Goal: Task Accomplishment & Management: Complete application form

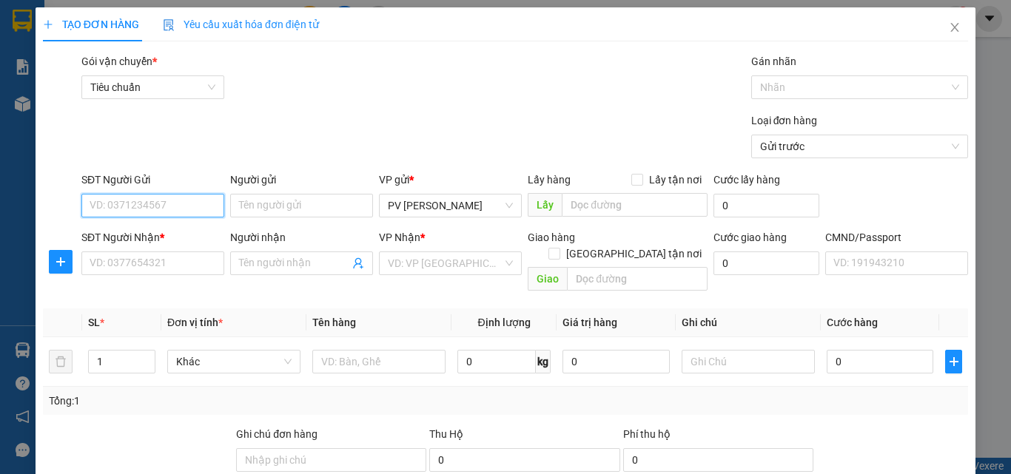
click at [155, 206] on input "SĐT Người Gửi" at bounding box center [152, 206] width 143 height 24
type input "856513848"
click at [286, 200] on input "Người gửi" at bounding box center [301, 206] width 143 height 24
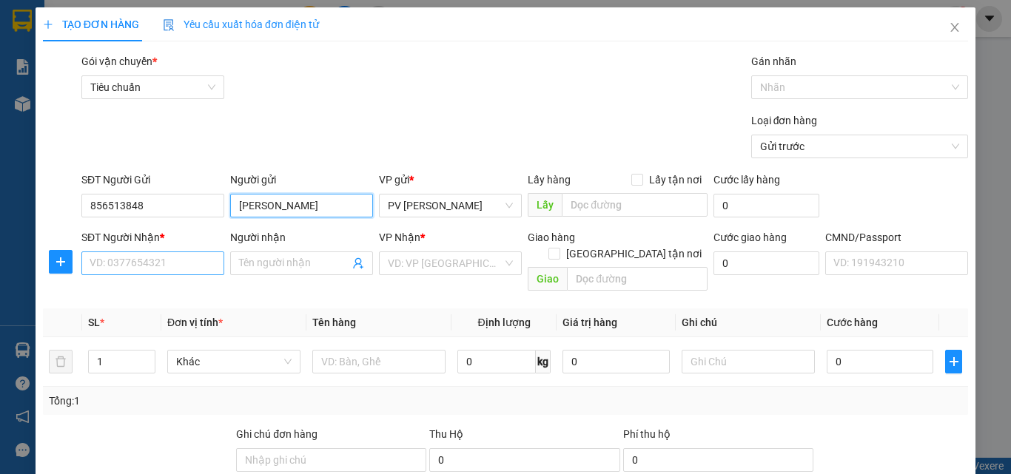
type input "[PERSON_NAME]"
click at [139, 259] on input "SĐT Người Nhận *" at bounding box center [152, 264] width 143 height 24
type input "0856513848"
click at [266, 265] on input "Người nhận" at bounding box center [294, 263] width 110 height 16
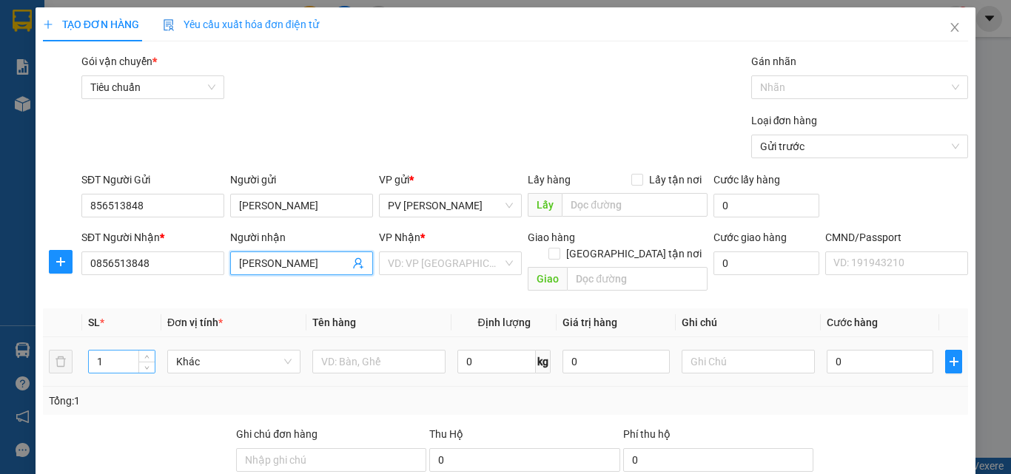
type input "[PERSON_NAME]"
click at [101, 351] on input "1" at bounding box center [122, 362] width 66 height 22
type input "2"
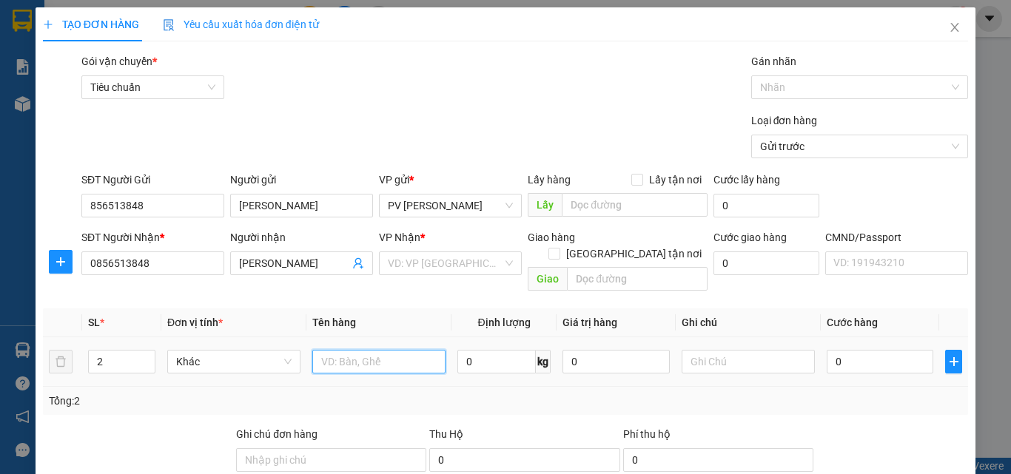
click at [366, 350] on input "text" at bounding box center [378, 362] width 133 height 24
type input "1th 1b"
click at [827, 350] on input "0" at bounding box center [879, 362] width 107 height 24
type input "1"
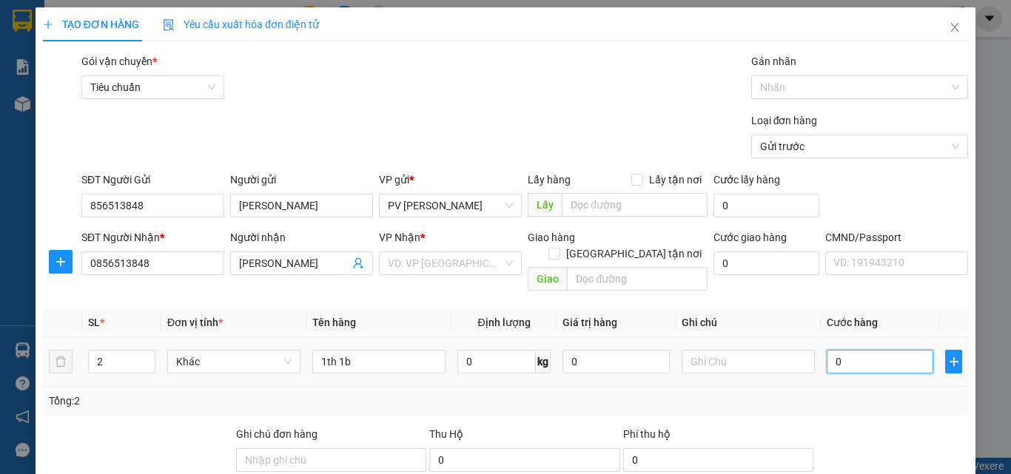
type input "1"
type input "10"
type input "100"
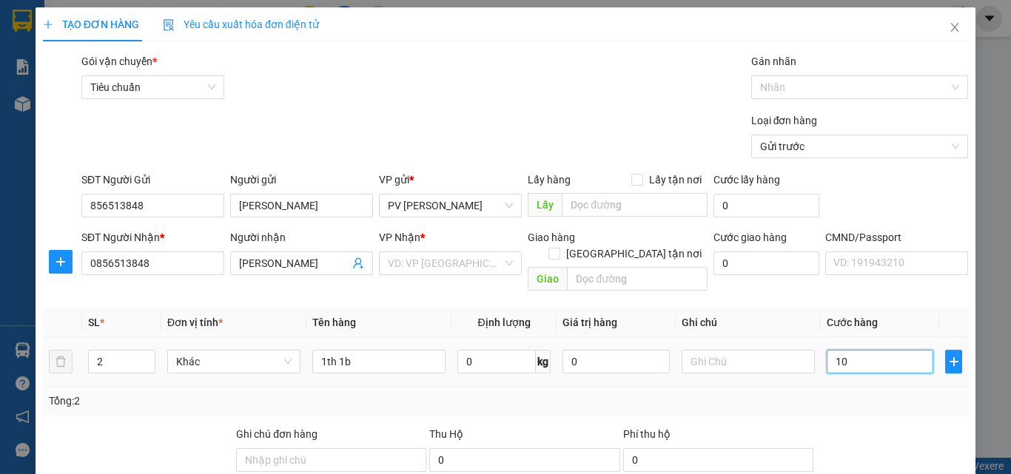
type input "100"
type input "1.000"
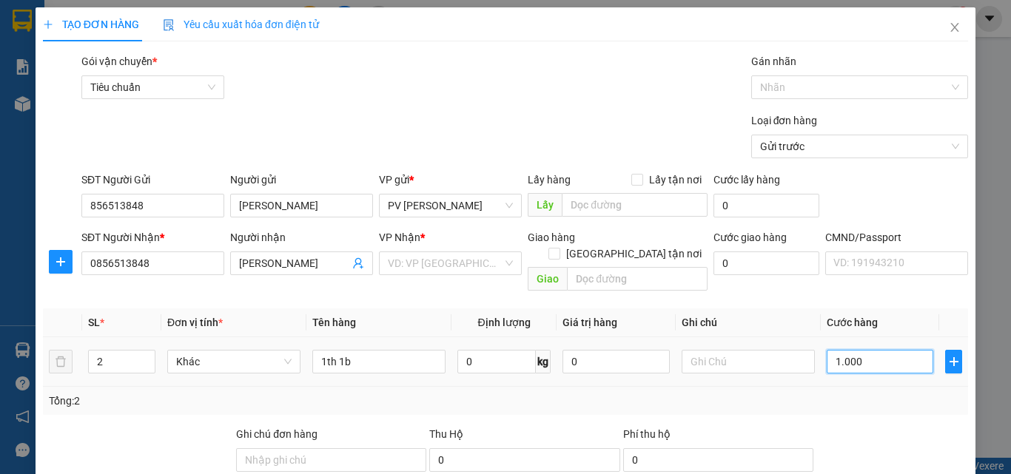
type input "10.000"
type input "100.000"
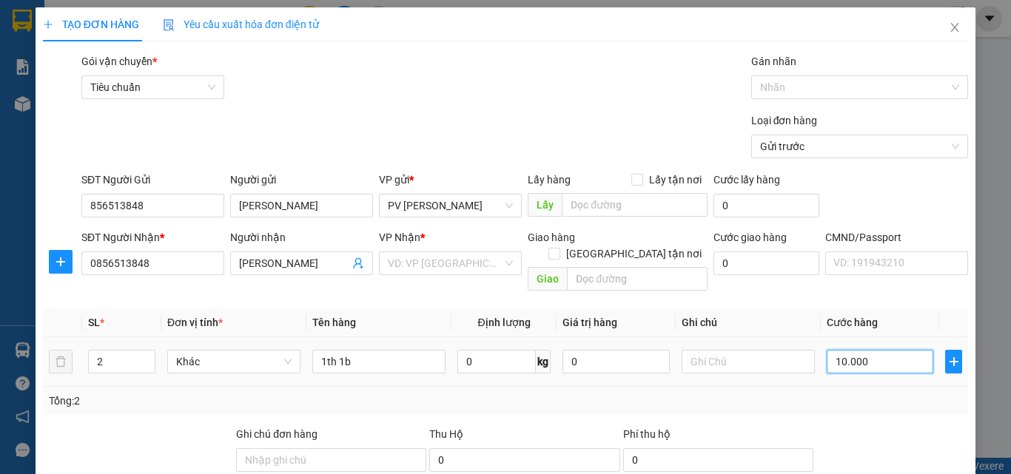
type input "100.000"
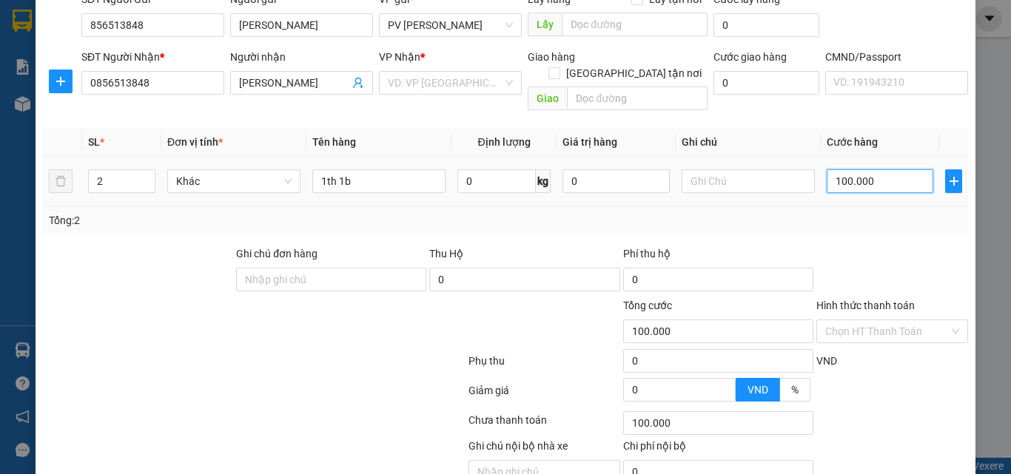
scroll to position [237, 0]
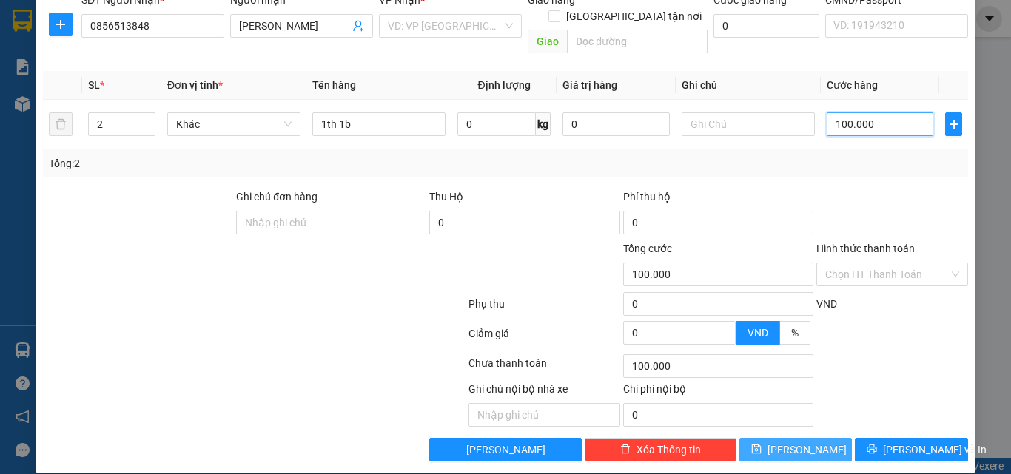
type input "100.000"
click at [795, 442] on span "[PERSON_NAME]" at bounding box center [806, 450] width 79 height 16
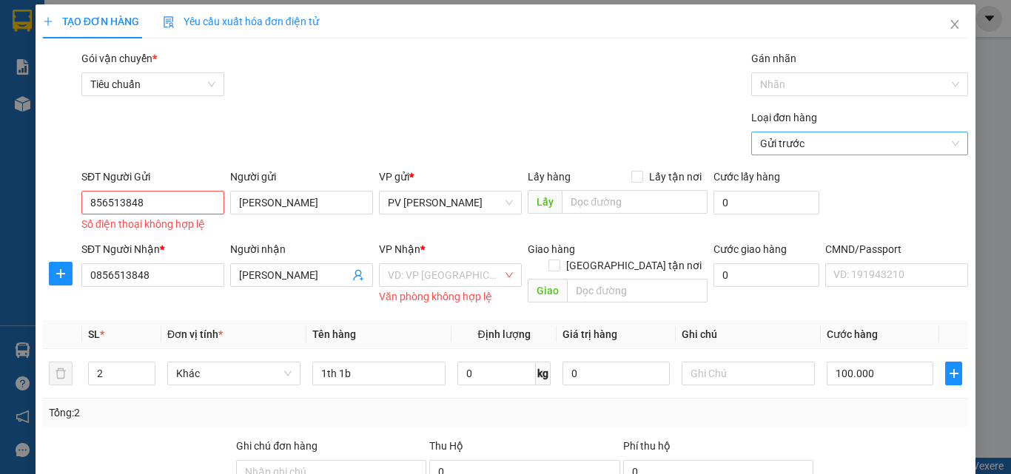
scroll to position [0, 0]
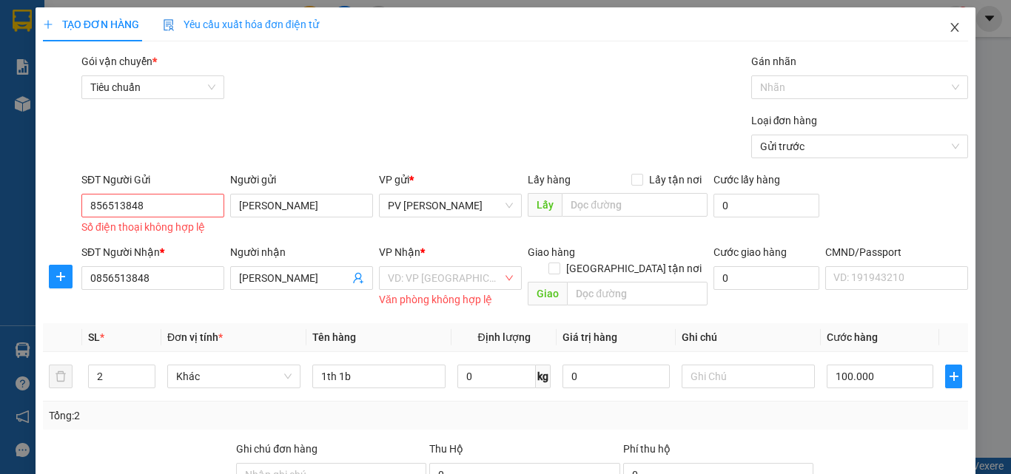
click at [948, 28] on icon "close" at bounding box center [954, 27] width 12 height 12
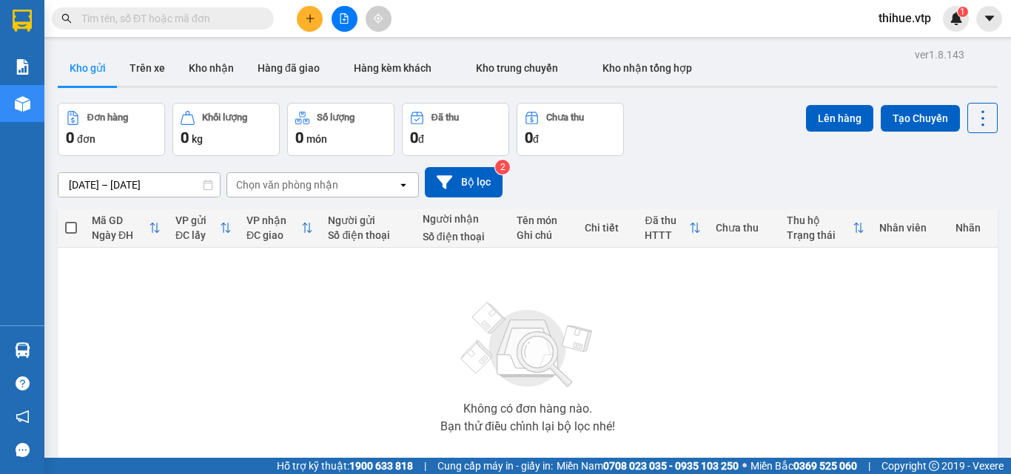
click at [70, 224] on span at bounding box center [71, 228] width 12 height 12
click at [71, 220] on input "checkbox" at bounding box center [71, 220] width 0 height 0
click at [838, 119] on button "Lên hàng" at bounding box center [839, 118] width 67 height 27
click at [834, 118] on button "Lên hàng" at bounding box center [839, 118] width 67 height 27
click at [309, 18] on icon "plus" at bounding box center [310, 18] width 8 height 1
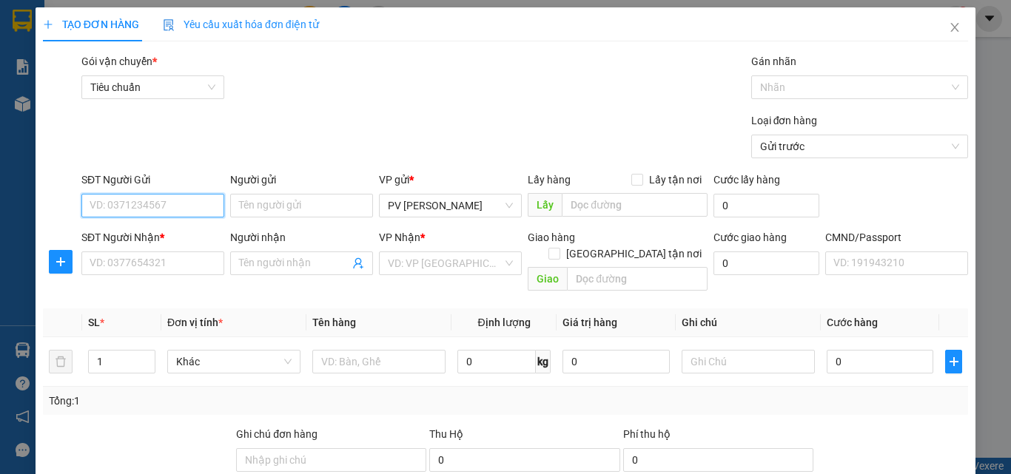
click at [190, 200] on input "SĐT Người Gửi" at bounding box center [152, 206] width 143 height 24
click at [948, 32] on icon "close" at bounding box center [954, 27] width 12 height 12
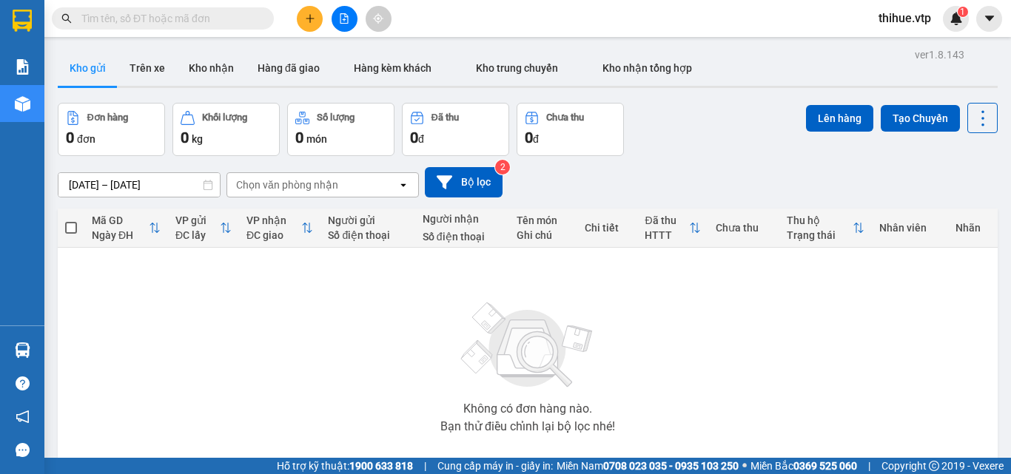
click at [91, 63] on button "Kho gửi" at bounding box center [88, 68] width 60 height 36
click at [307, 21] on icon "plus" at bounding box center [310, 18] width 10 height 10
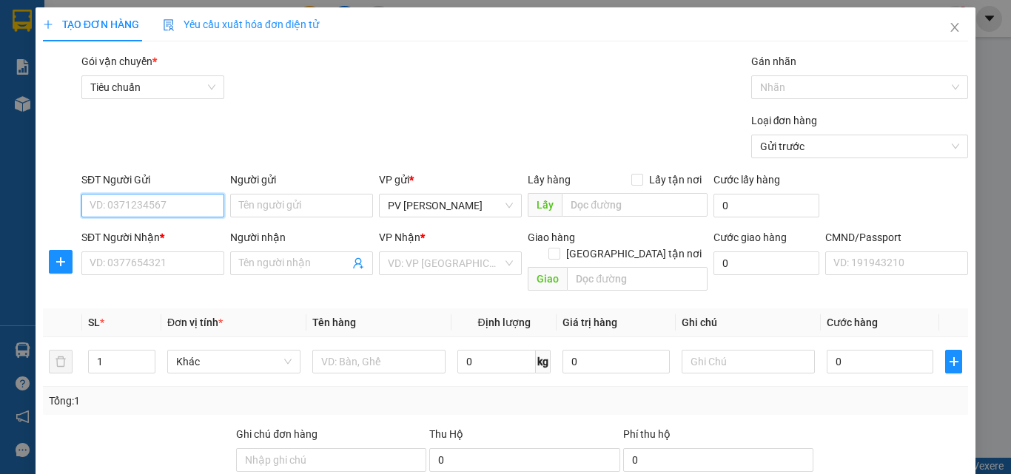
click at [181, 208] on input "SĐT Người Gửi" at bounding box center [152, 206] width 143 height 24
type input "0000000000"
click at [263, 200] on input "Người gửi" at bounding box center [301, 206] width 143 height 24
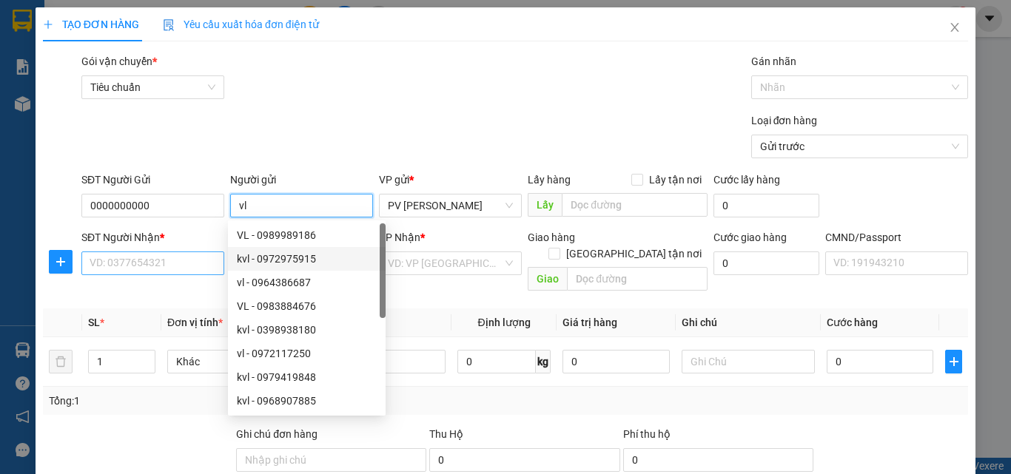
type input "vl"
click at [126, 257] on input "SĐT Người Nhận *" at bounding box center [152, 264] width 143 height 24
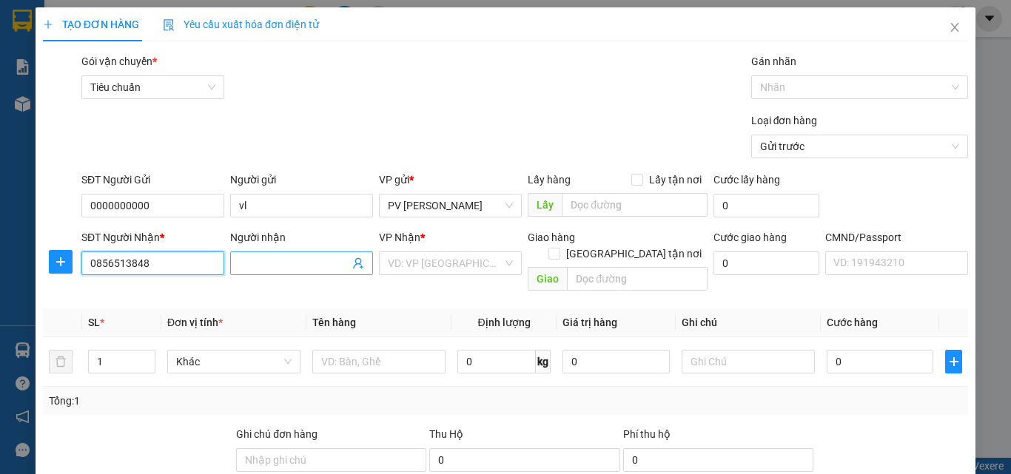
type input "0856513848"
click at [252, 257] on input "Người nhận" at bounding box center [294, 263] width 110 height 16
type input "lý văn bảo"
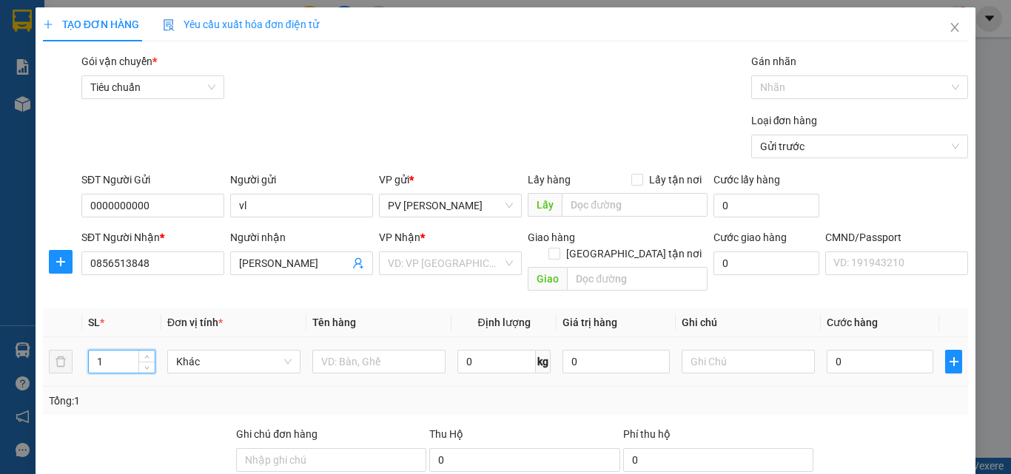
click at [100, 351] on input "1" at bounding box center [122, 362] width 66 height 22
type input "2"
click at [334, 350] on input "text" at bounding box center [378, 362] width 133 height 24
type input "1th 1b"
click at [828, 350] on input "0" at bounding box center [879, 362] width 107 height 24
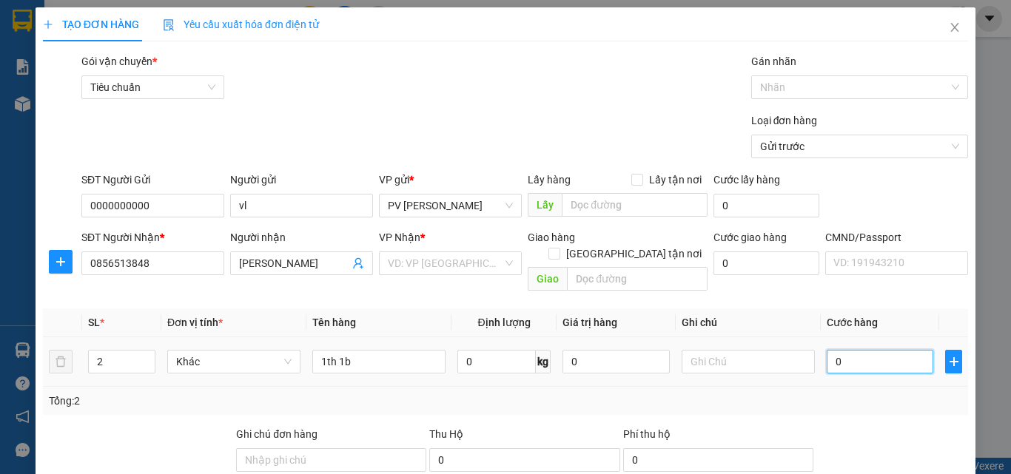
type input "1"
type input "10"
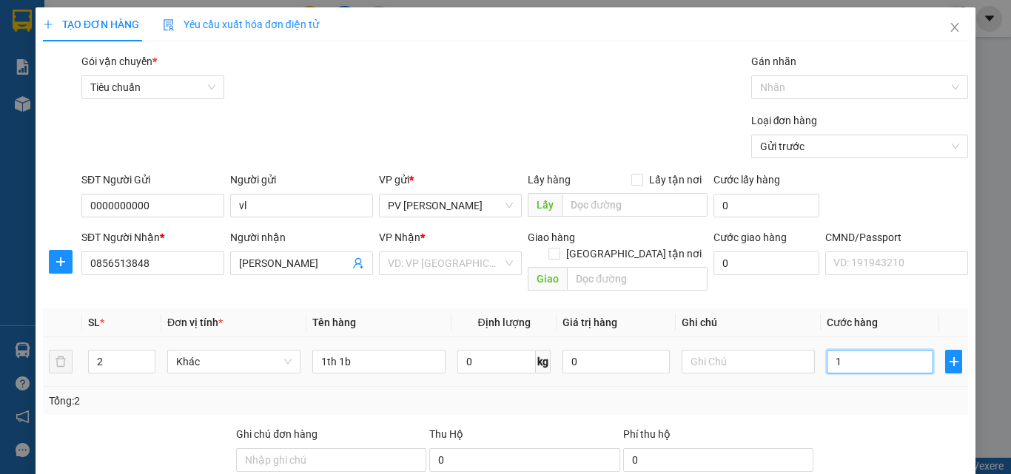
type input "10"
type input "100"
type input "1.000"
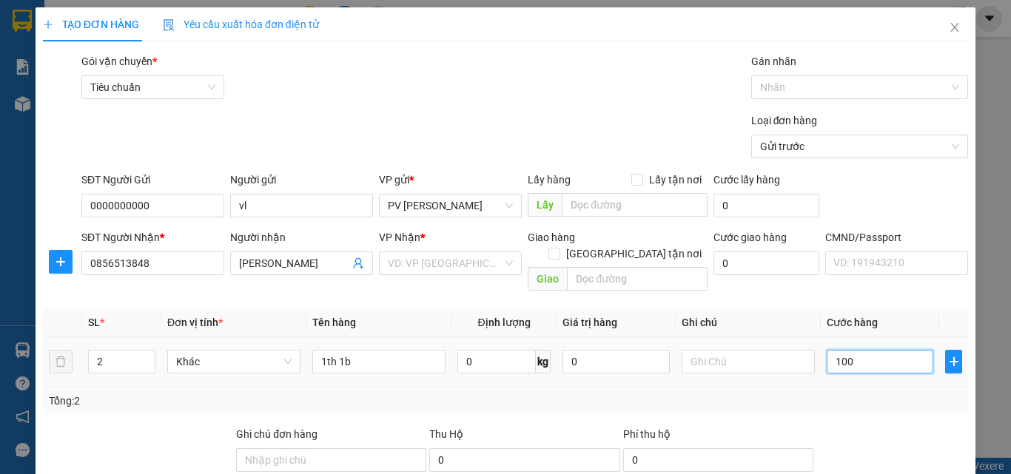
type input "1.000"
type input "10.000"
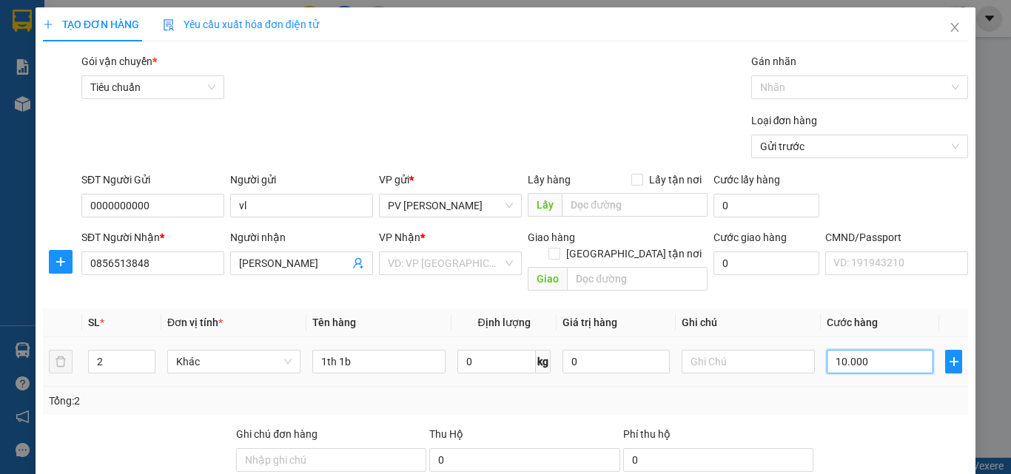
type input "100.000"
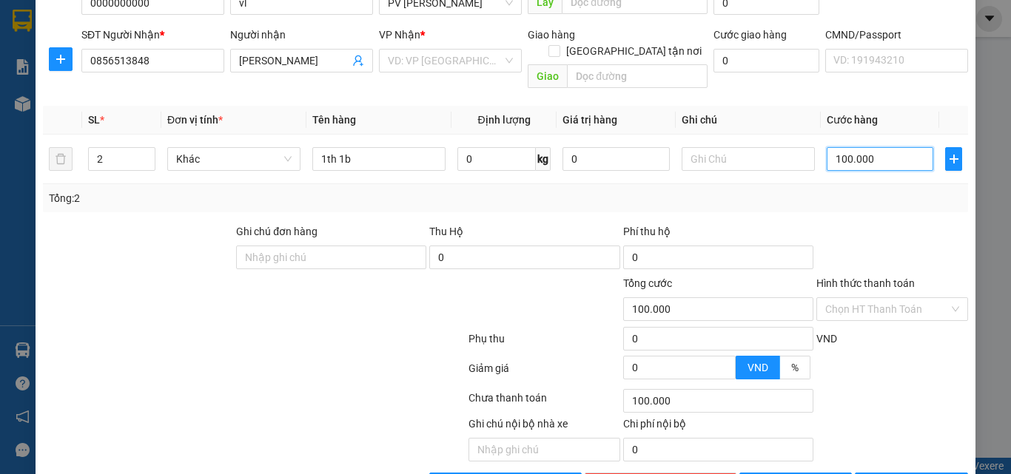
scroll to position [237, 0]
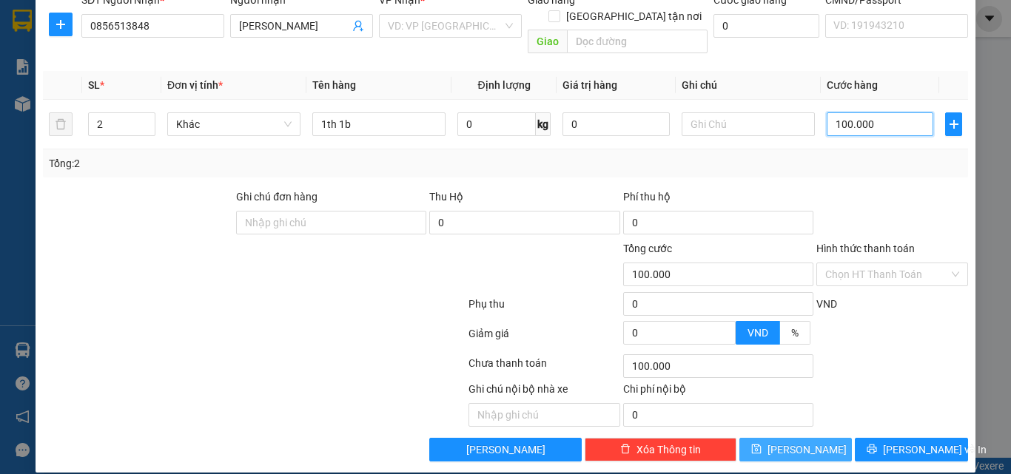
type input "100.000"
click at [790, 442] on span "[PERSON_NAME]" at bounding box center [806, 450] width 79 height 16
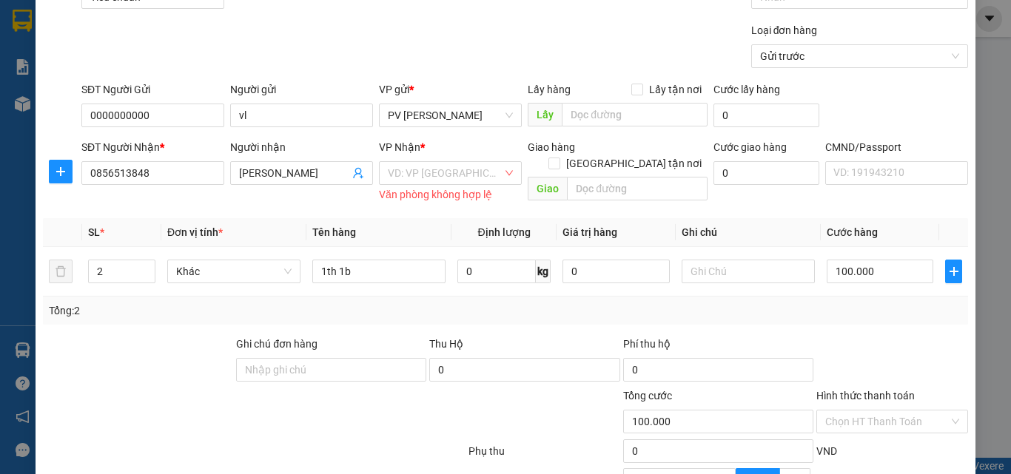
scroll to position [90, 0]
click at [430, 166] on input "search" at bounding box center [445, 174] width 115 height 22
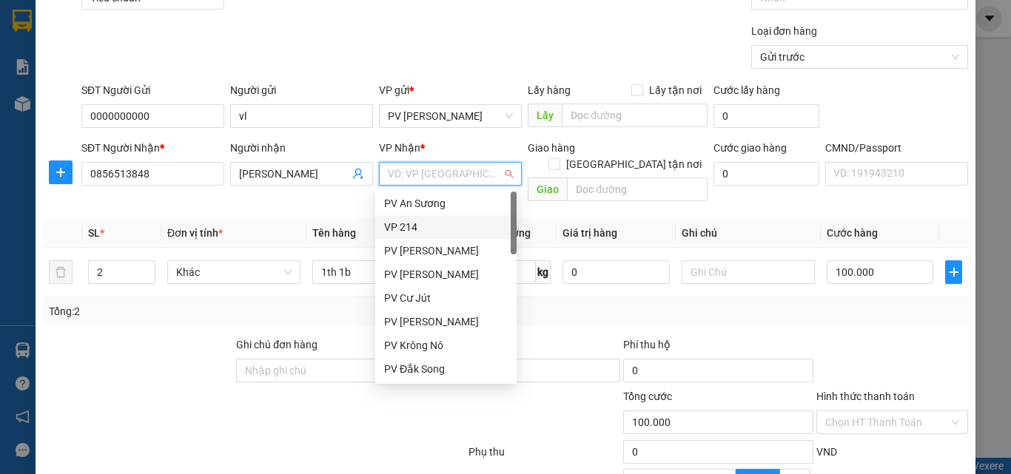
click at [414, 226] on div "VP 214" at bounding box center [446, 227] width 124 height 16
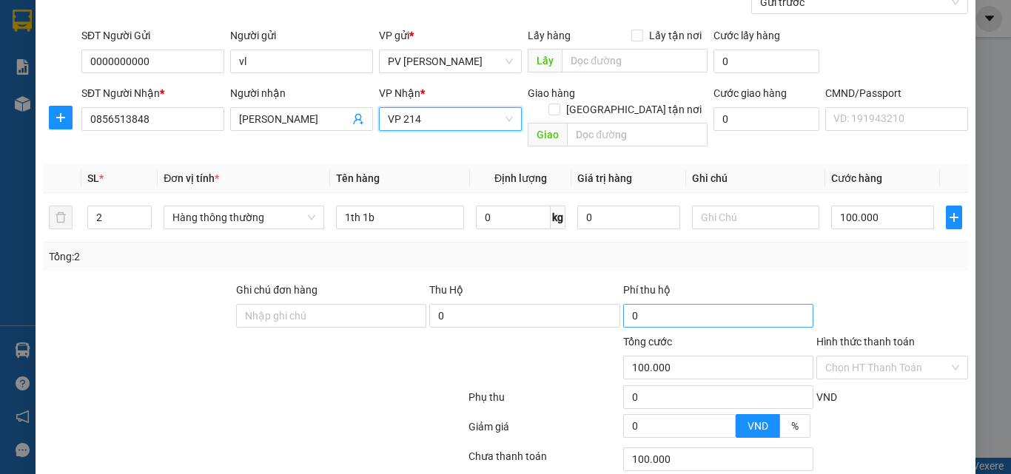
scroll to position [237, 0]
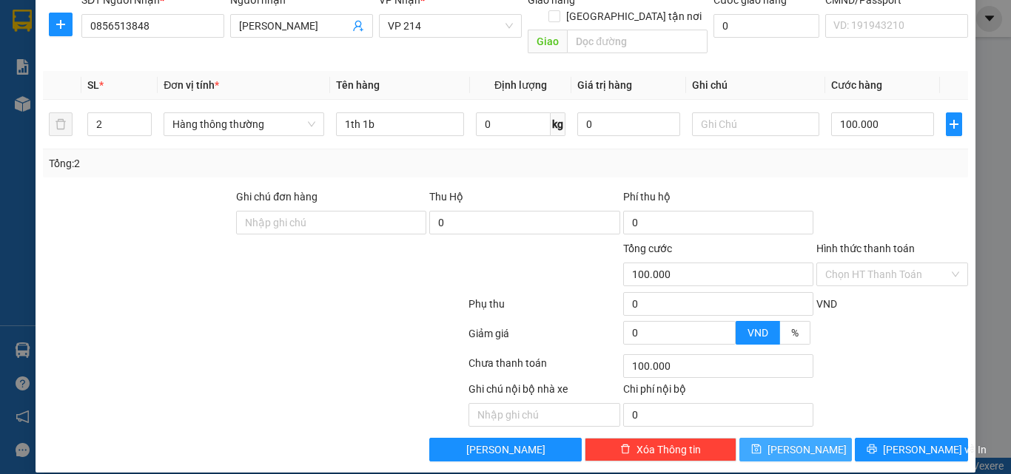
click at [789, 442] on span "[PERSON_NAME]" at bounding box center [806, 450] width 79 height 16
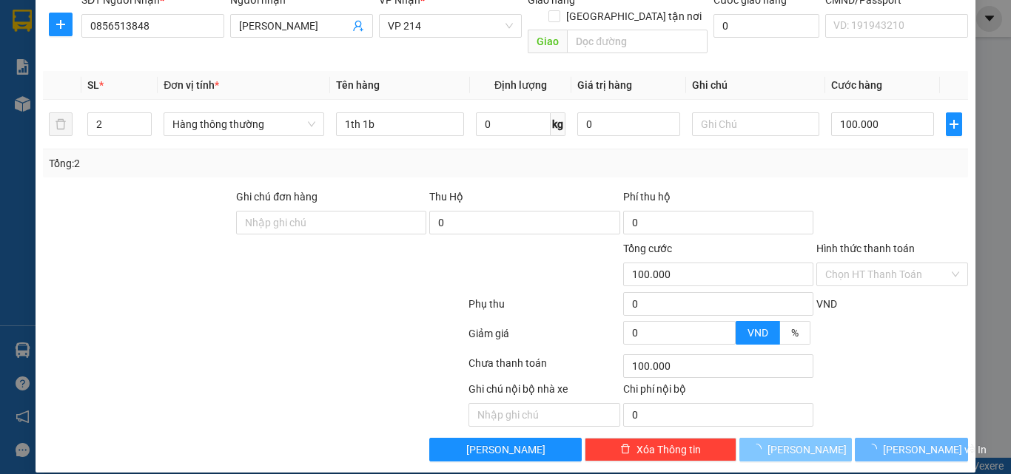
type input "1"
type input "0"
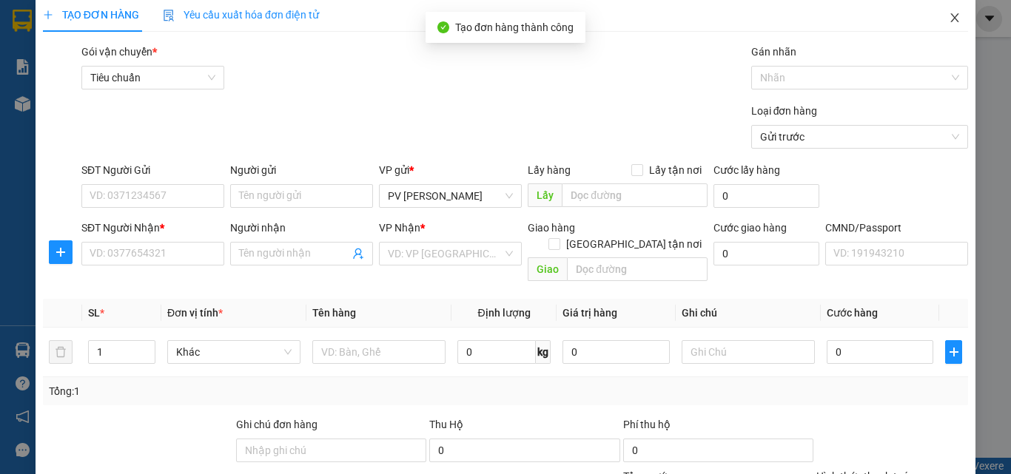
scroll to position [0, 0]
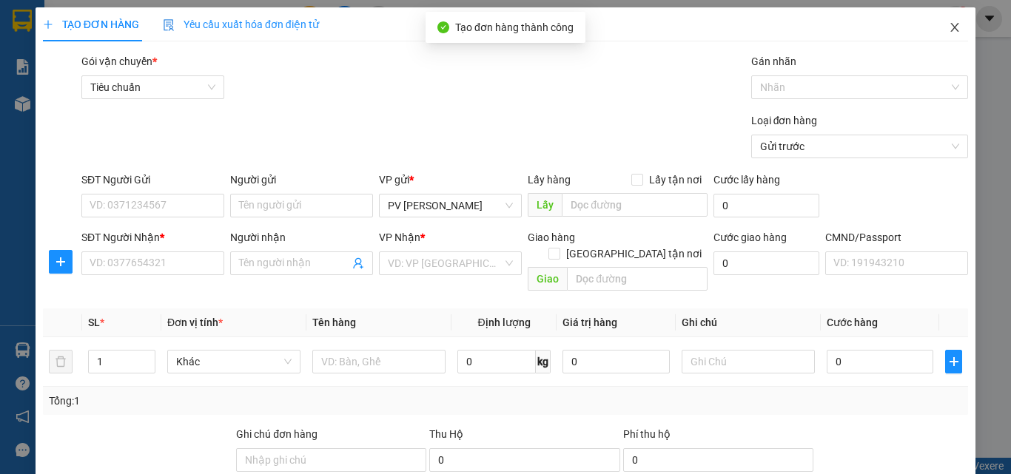
click at [948, 30] on icon "close" at bounding box center [954, 27] width 12 height 12
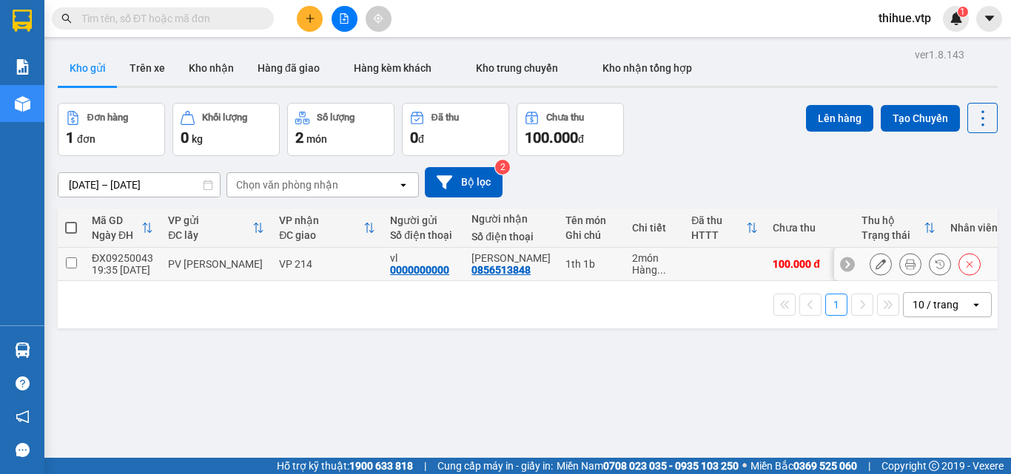
drag, startPoint x: 74, startPoint y: 262, endPoint x: 83, endPoint y: 258, distance: 9.6
click at [76, 261] on input "checkbox" at bounding box center [71, 262] width 11 height 11
checkbox input "true"
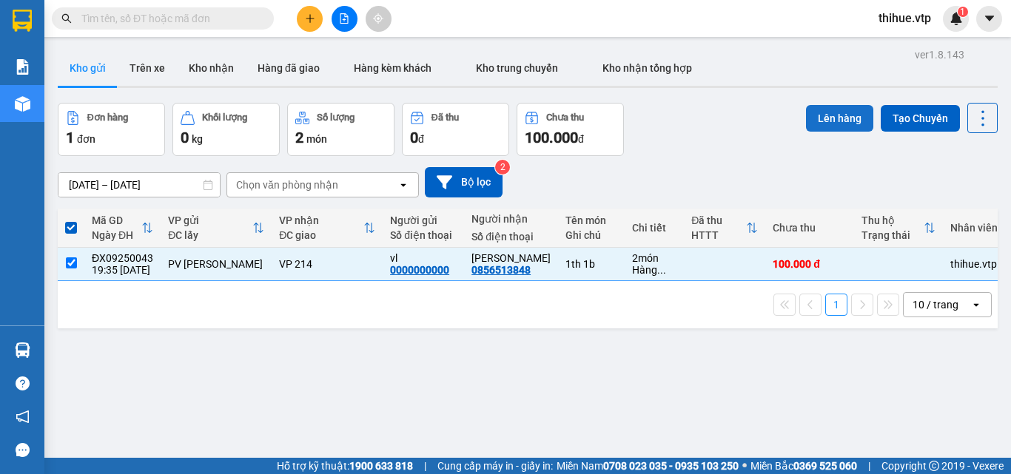
click at [829, 118] on button "Lên hàng" at bounding box center [839, 118] width 67 height 27
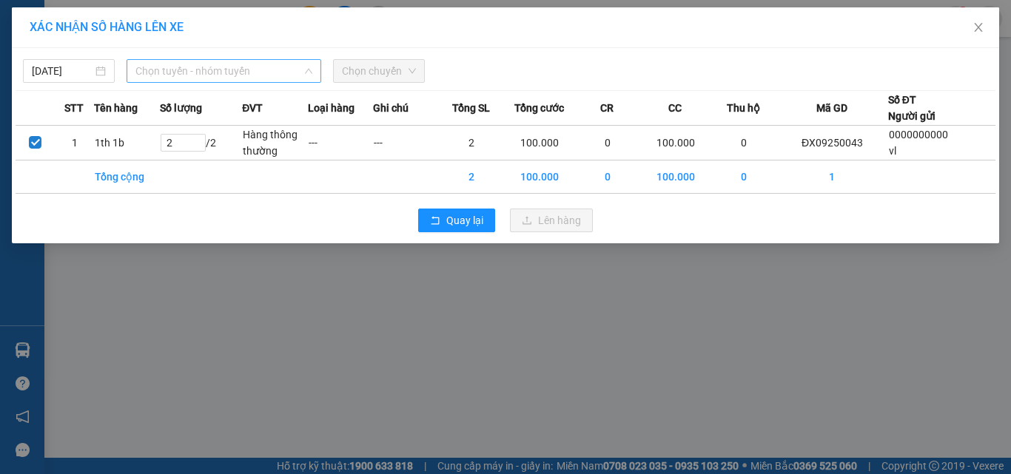
click at [183, 71] on span "Chọn tuyến - nhóm tuyến" at bounding box center [223, 71] width 177 height 22
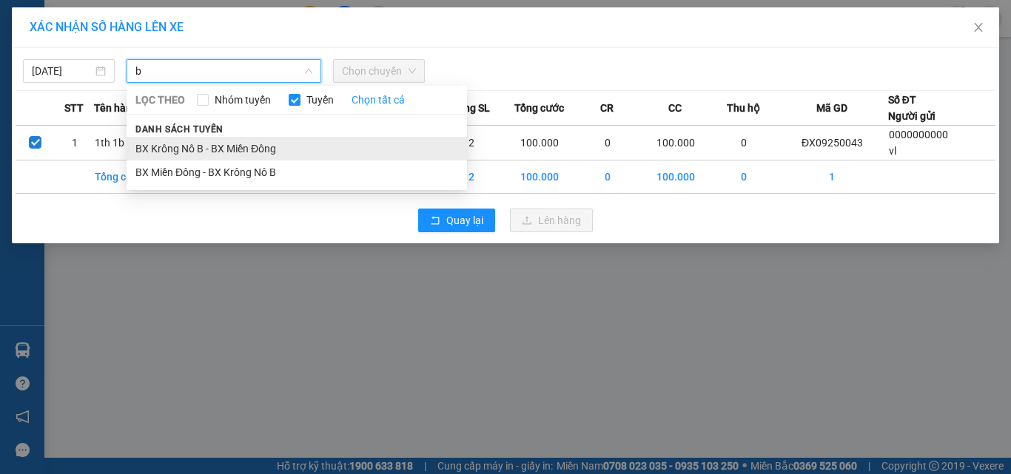
type input "b"
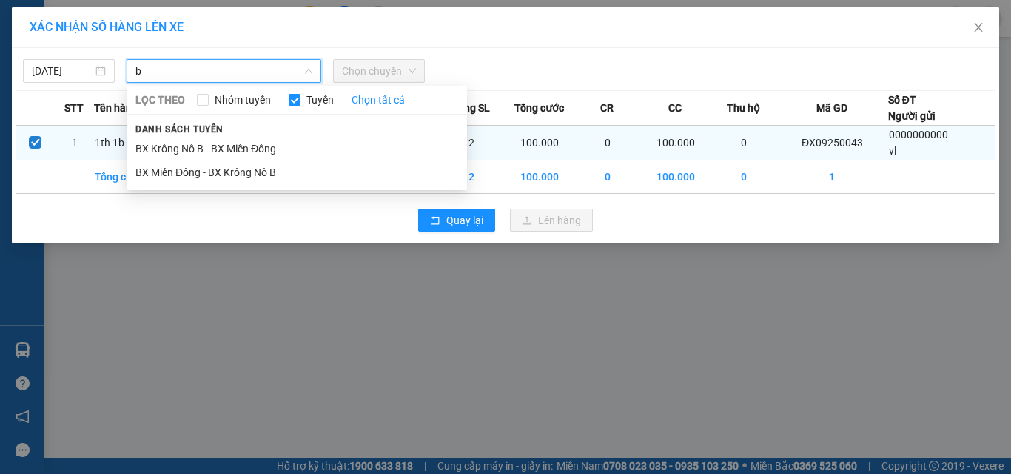
drag, startPoint x: 173, startPoint y: 148, endPoint x: 203, endPoint y: 136, distance: 31.9
click at [175, 148] on li "BX Krông Nô B - BX Miền Đông" at bounding box center [297, 149] width 340 height 24
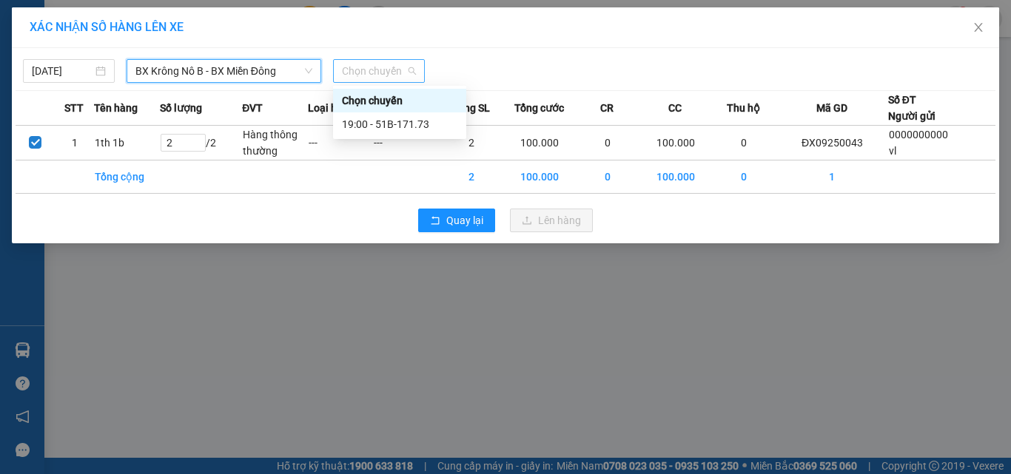
click at [362, 72] on span "Chọn chuyến" at bounding box center [379, 71] width 74 height 22
click at [397, 127] on div "19:00 - 51B-171.73" at bounding box center [399, 124] width 115 height 16
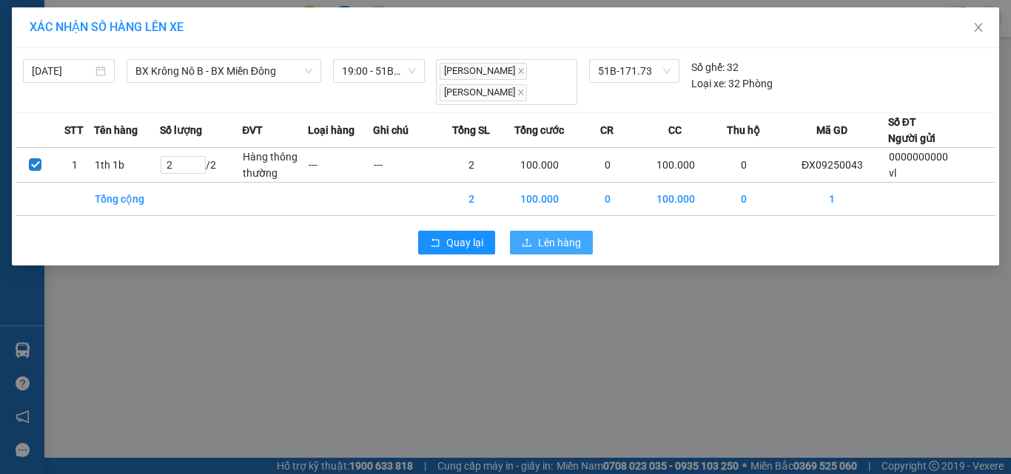
click at [547, 240] on span "Lên hàng" at bounding box center [559, 243] width 43 height 16
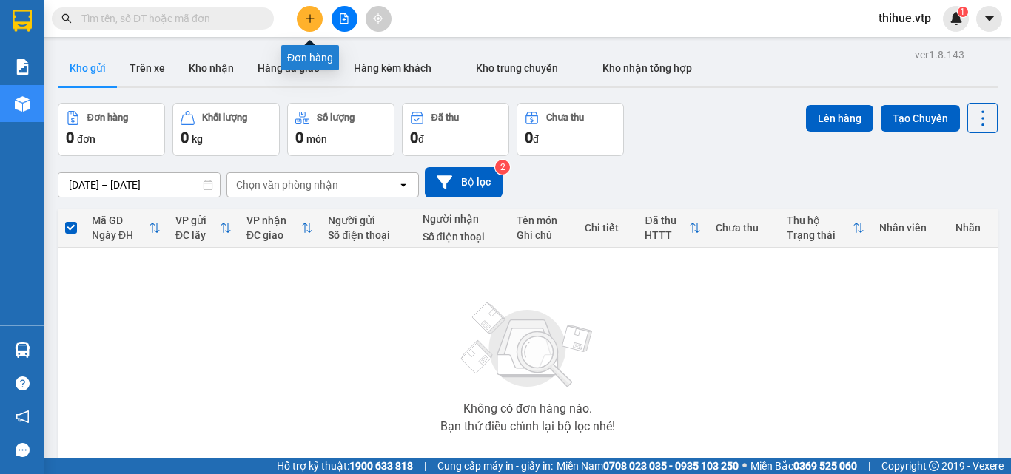
click at [309, 16] on icon "plus" at bounding box center [310, 18] width 10 height 10
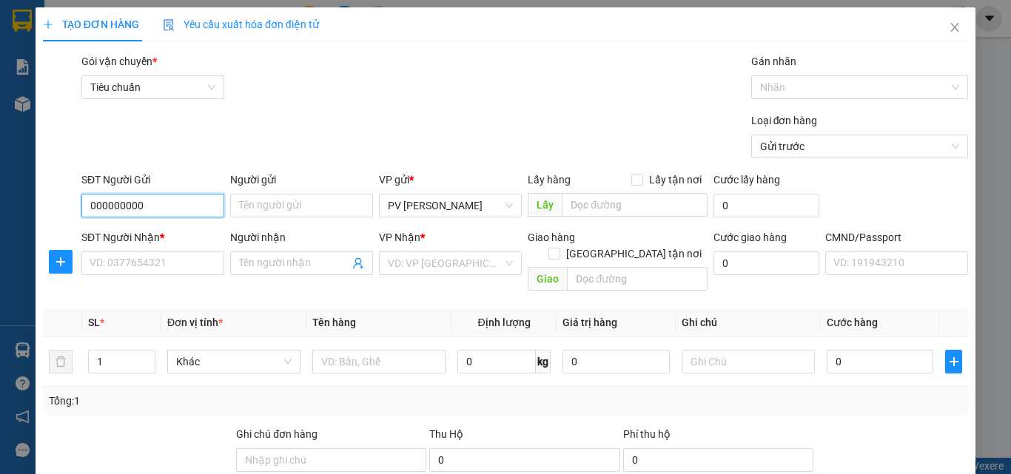
type input "0000000000"
click at [158, 235] on div "0000000000 - vl" at bounding box center [152, 235] width 124 height 16
type input "vl"
type input "0856513848"
type input "lý văn bảo"
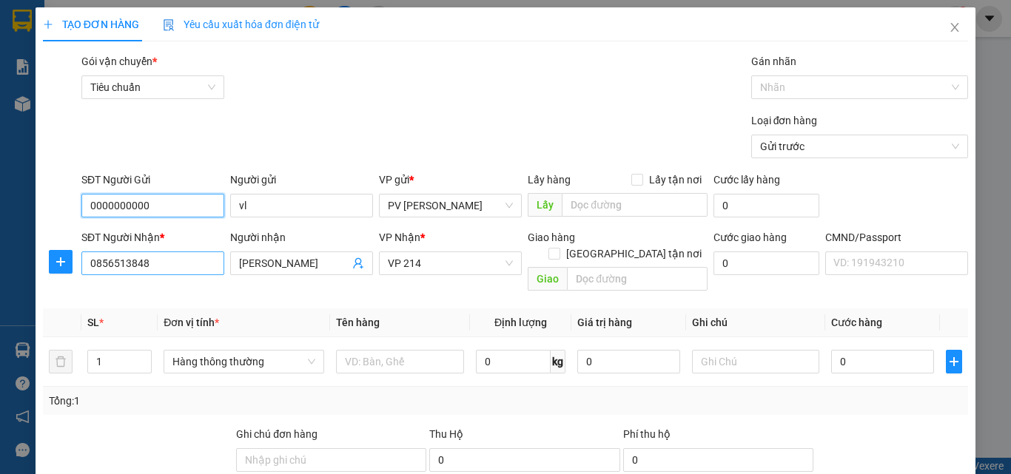
type input "0000000000"
click at [199, 259] on input "0856513848" at bounding box center [152, 264] width 143 height 24
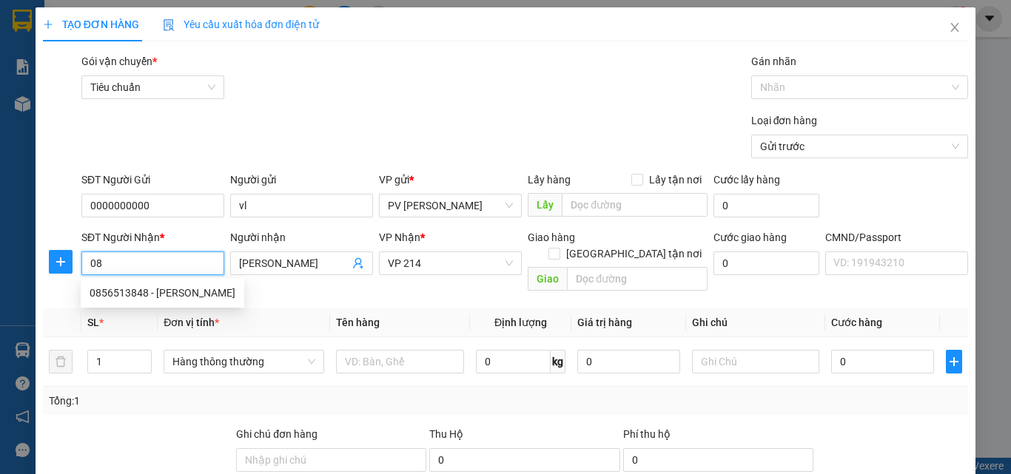
type input "0"
type input "0911572474"
click at [150, 294] on div "0911572474" at bounding box center [152, 293] width 124 height 16
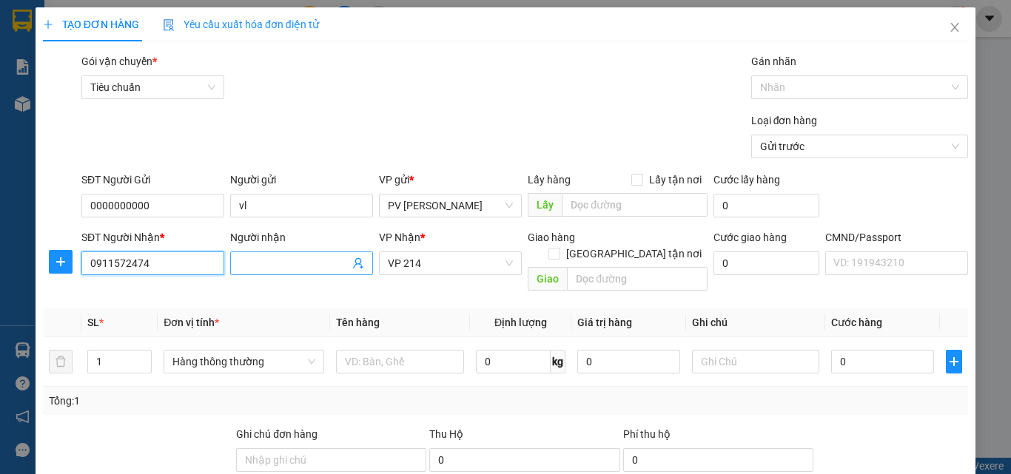
type input "0911572474"
click at [286, 266] on input "Người nhận" at bounding box center [294, 263] width 110 height 16
type input "d"
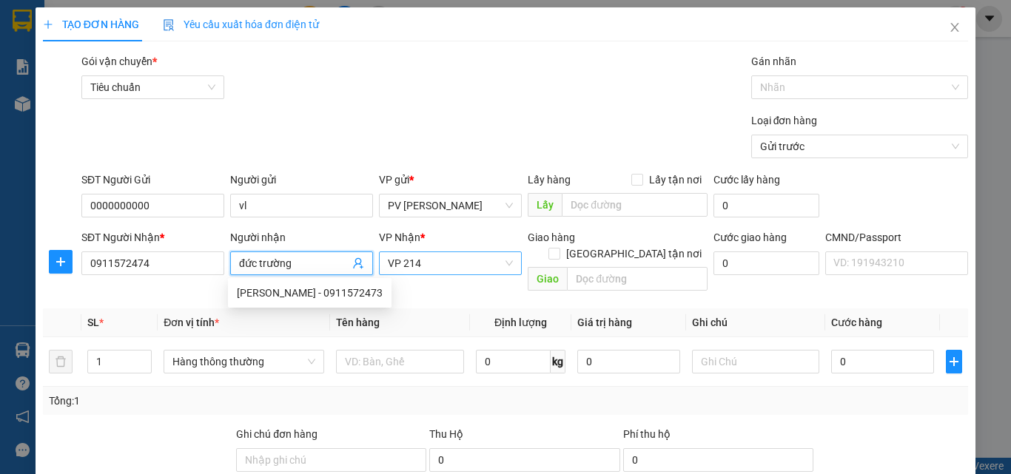
click at [432, 257] on span "VP 214" at bounding box center [450, 263] width 125 height 22
type input "đức trường"
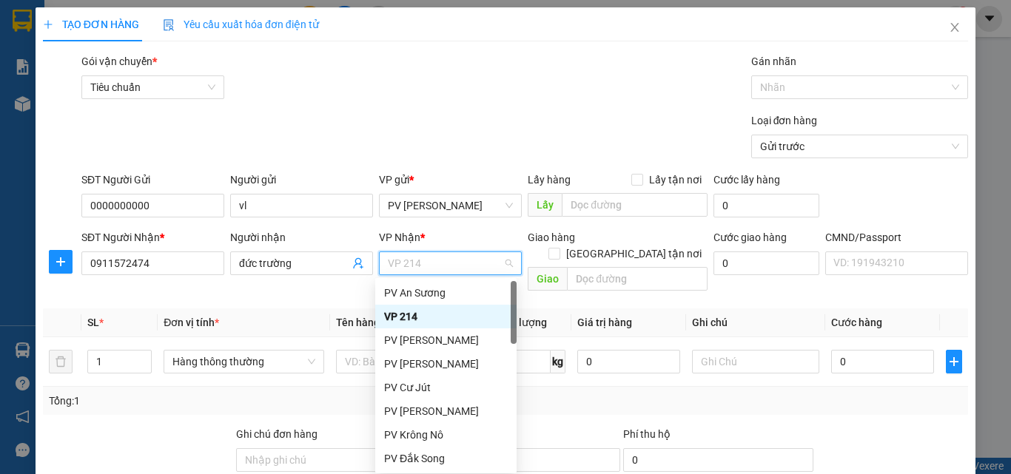
click at [422, 317] on div "VP 214" at bounding box center [446, 317] width 124 height 16
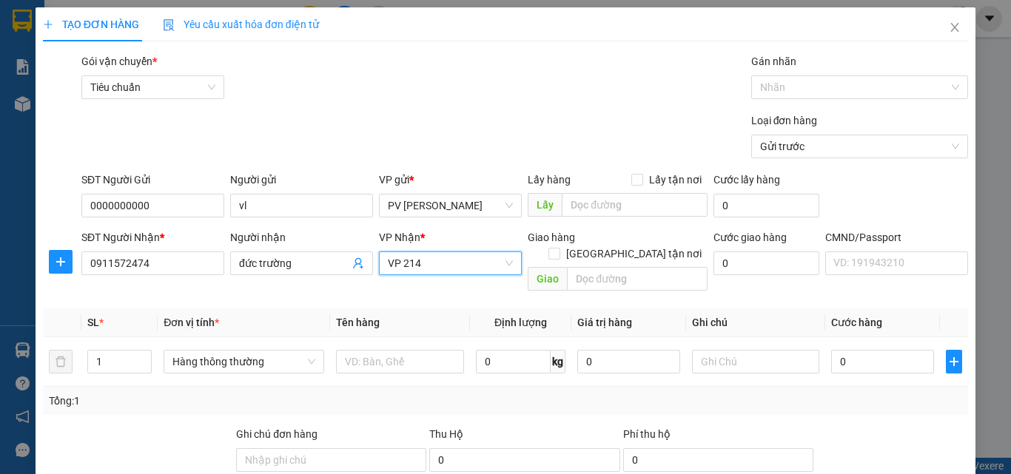
scroll to position [74, 0]
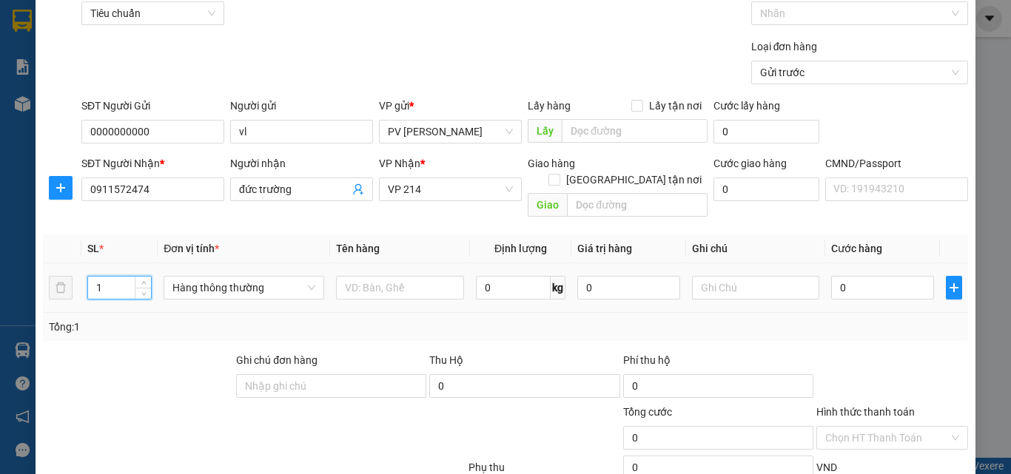
click at [98, 277] on input "1" at bounding box center [119, 288] width 63 height 22
click at [101, 277] on input "1" at bounding box center [119, 288] width 63 height 22
click at [98, 277] on input "1" at bounding box center [119, 288] width 63 height 22
click at [108, 277] on input "31" at bounding box center [119, 288] width 63 height 22
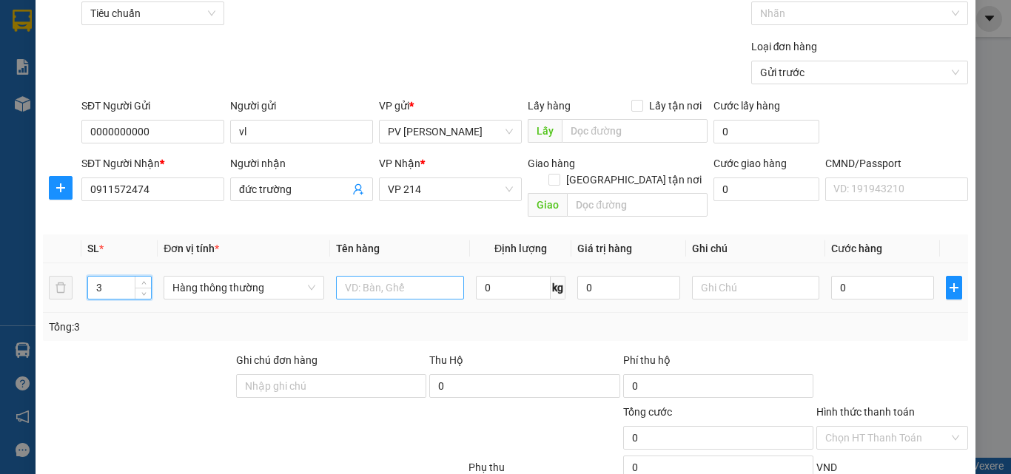
type input "3"
click at [395, 276] on input "text" at bounding box center [400, 288] width 128 height 24
click at [392, 276] on input "text" at bounding box center [400, 288] width 128 height 24
type input "1th 1b 1b chuối"
click at [832, 276] on input "0" at bounding box center [882, 288] width 102 height 24
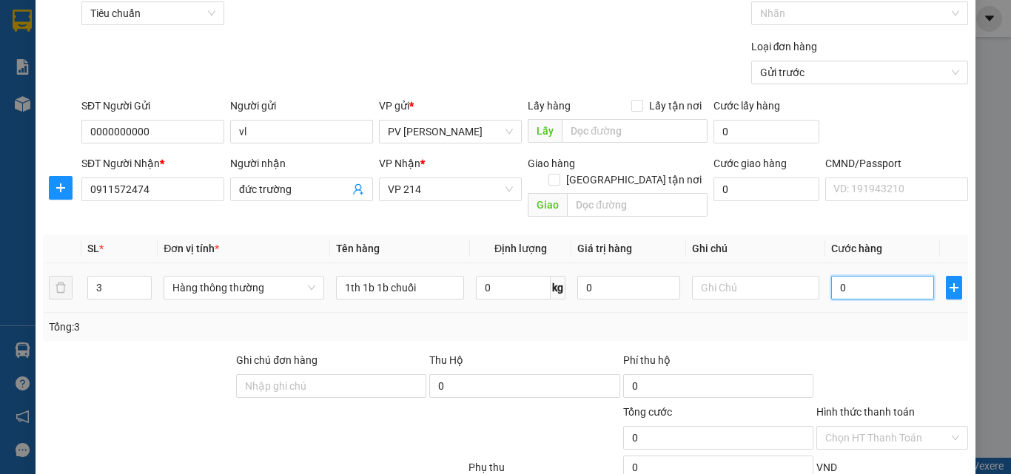
type input "1"
type input "15"
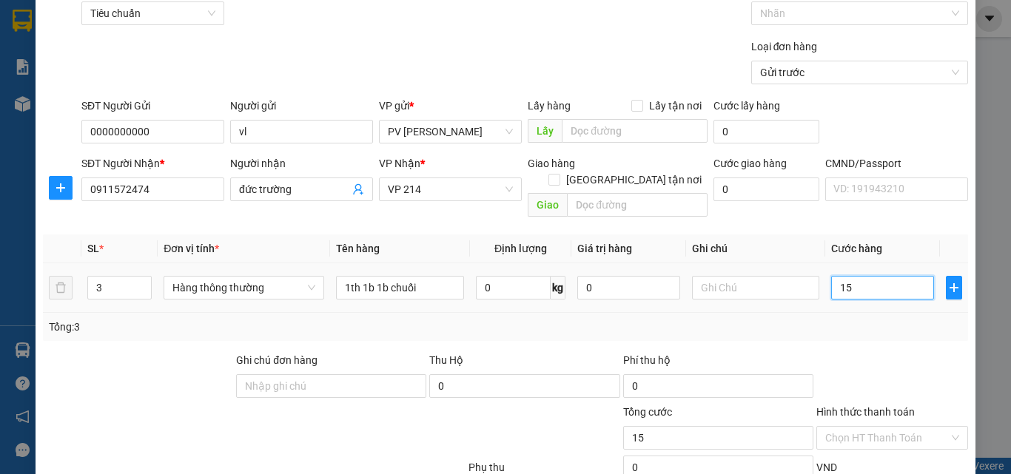
type input "15"
type input "150"
type input "1.500"
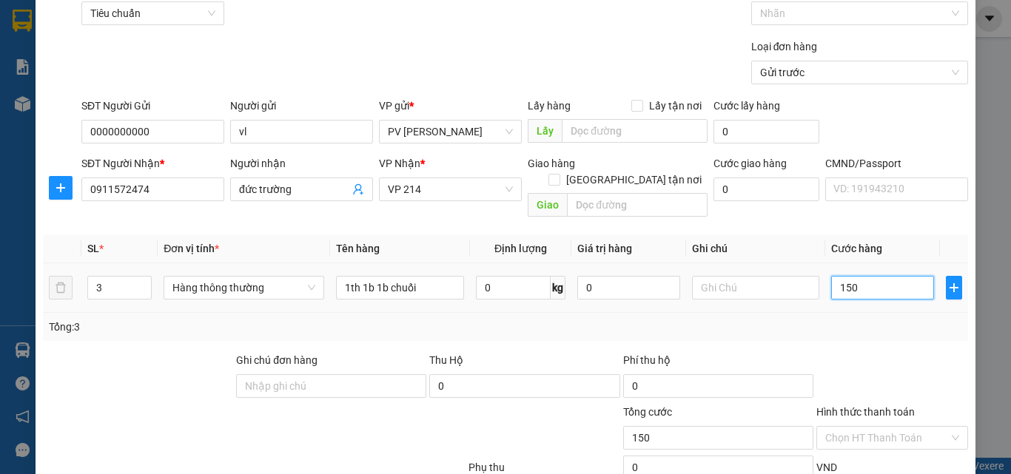
type input "1.500"
type input "15.000"
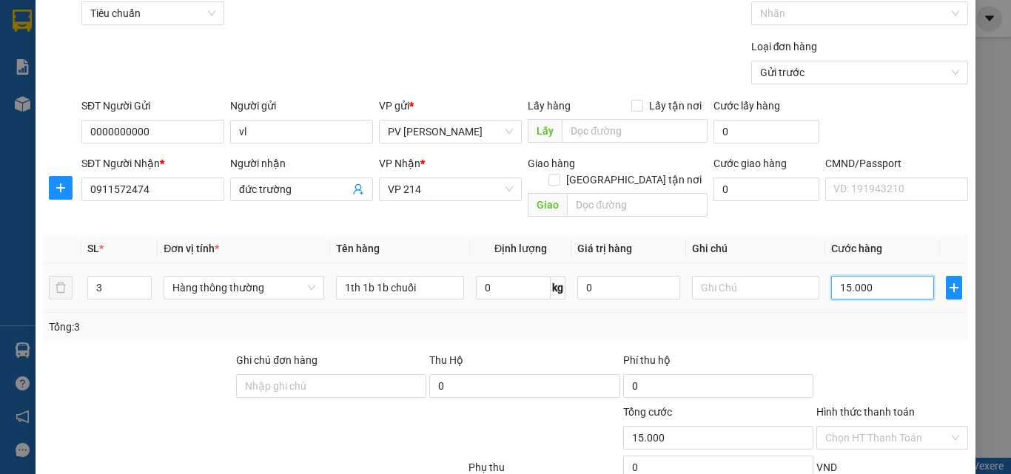
type input "150.000"
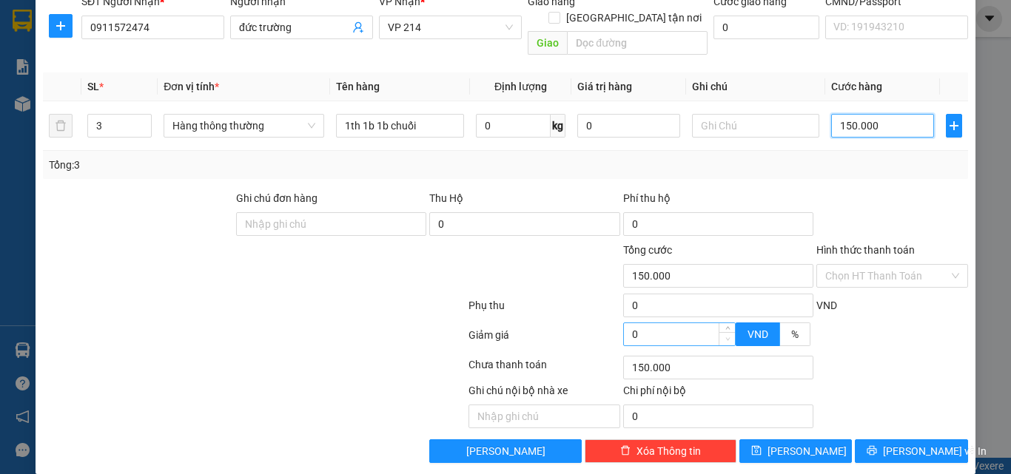
scroll to position [237, 0]
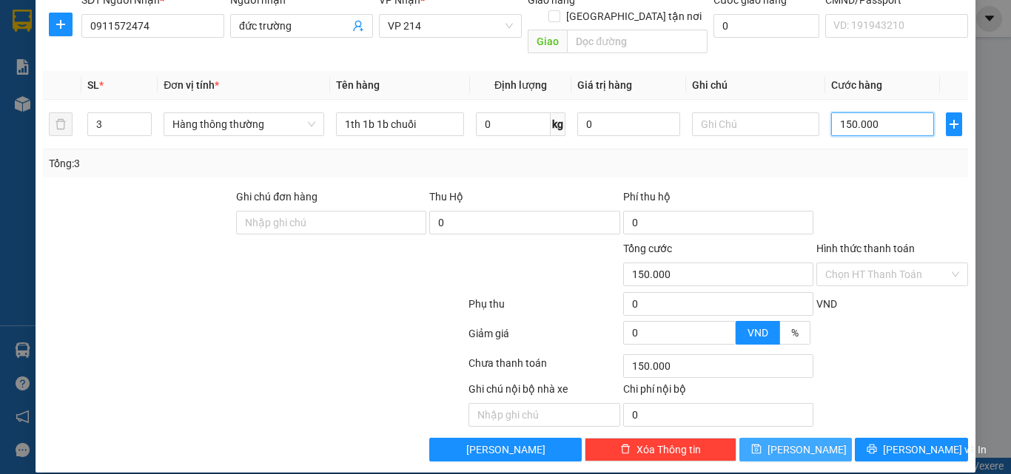
type input "150.000"
click at [797, 442] on span "[PERSON_NAME]" at bounding box center [806, 450] width 79 height 16
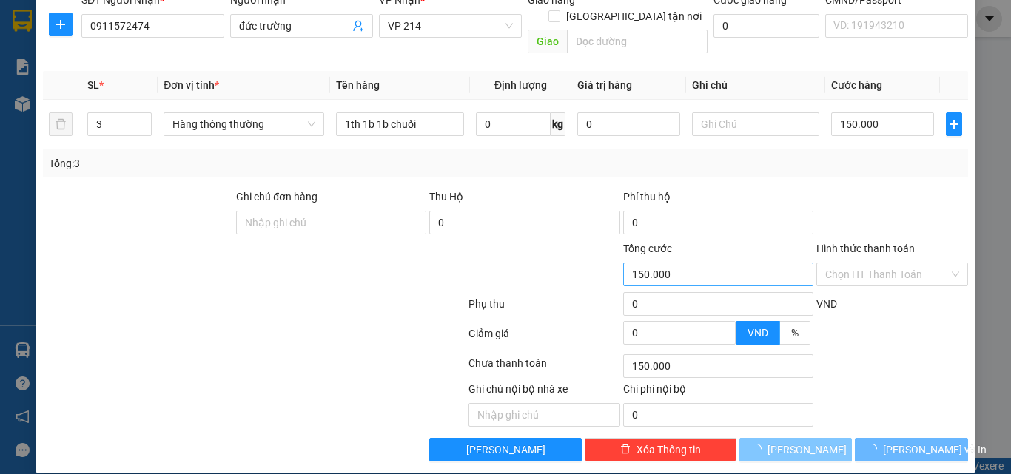
type input "1"
type input "0"
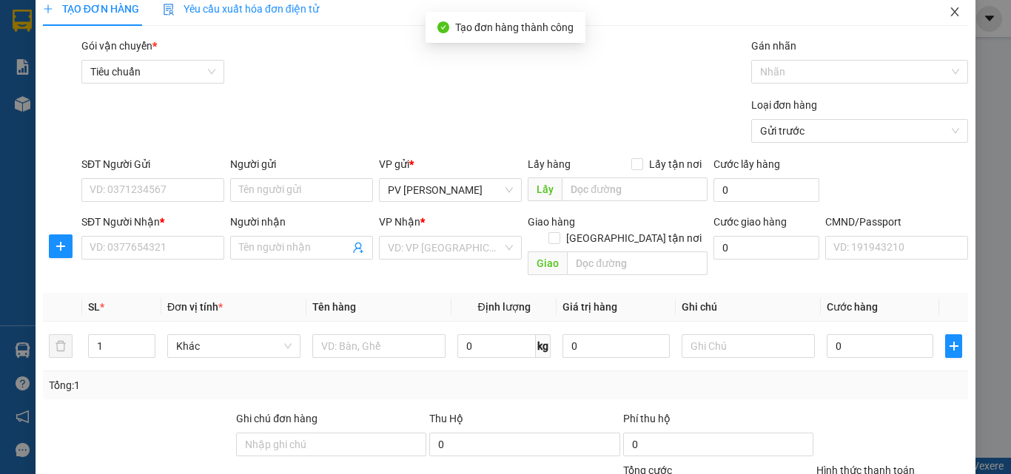
scroll to position [0, 0]
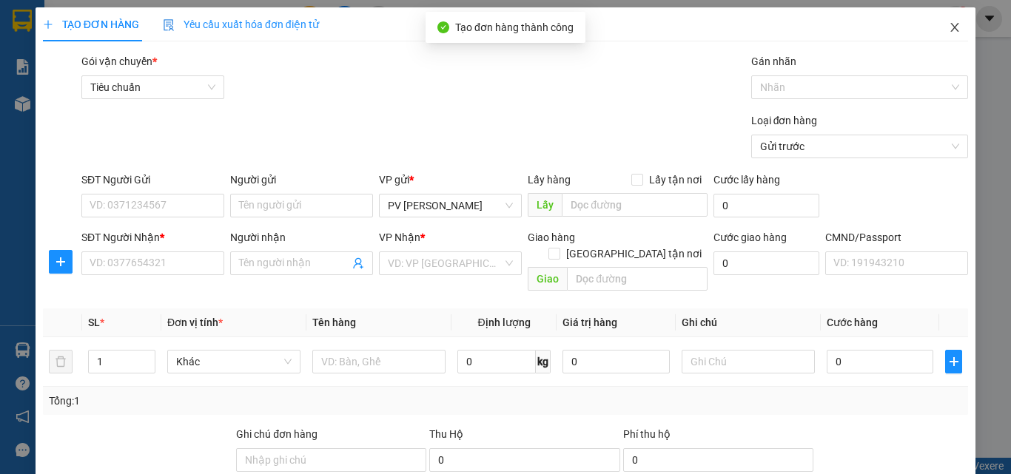
click at [948, 30] on icon "close" at bounding box center [954, 27] width 12 height 12
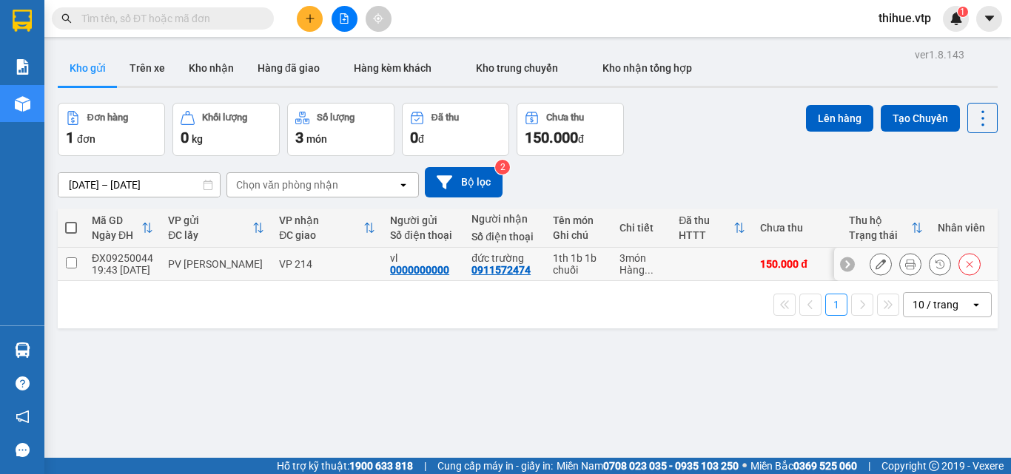
click at [71, 263] on input "checkbox" at bounding box center [71, 262] width 11 height 11
checkbox input "true"
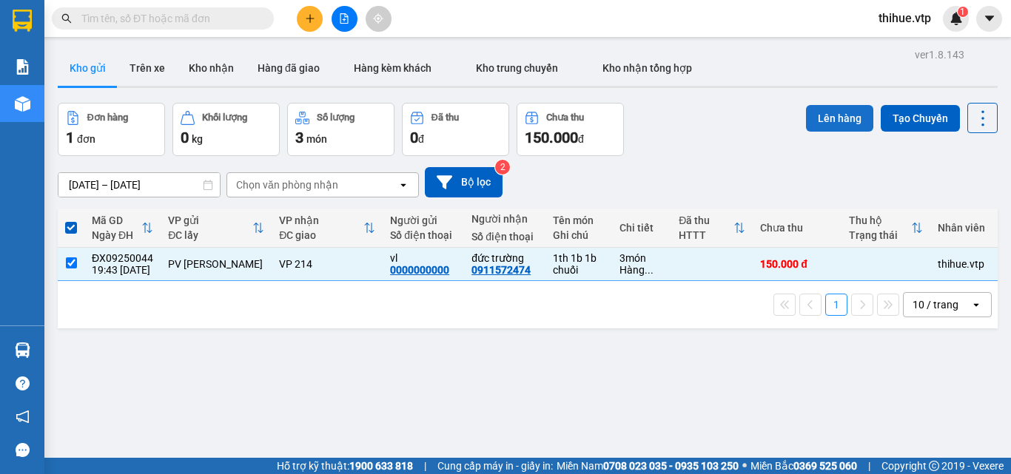
click at [826, 118] on button "Lên hàng" at bounding box center [839, 118] width 67 height 27
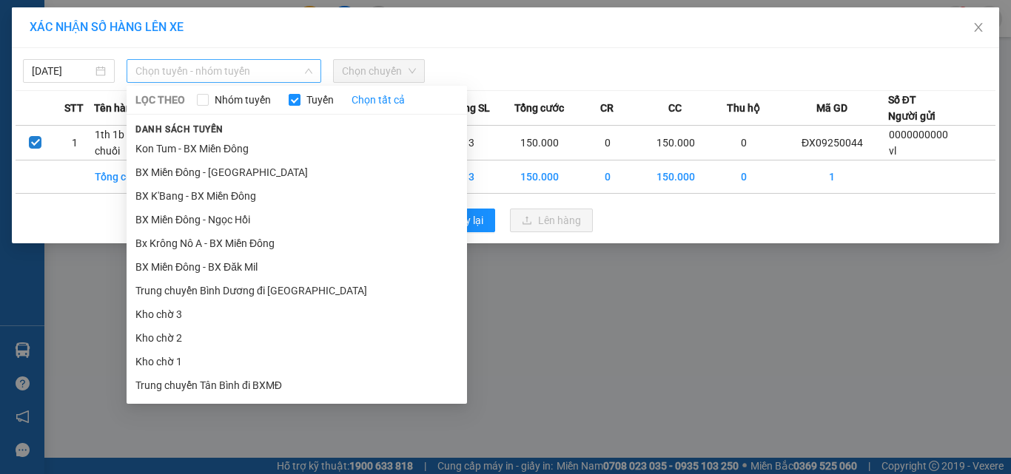
click at [223, 71] on span "Chọn tuyến - nhóm tuyến" at bounding box center [223, 71] width 177 height 22
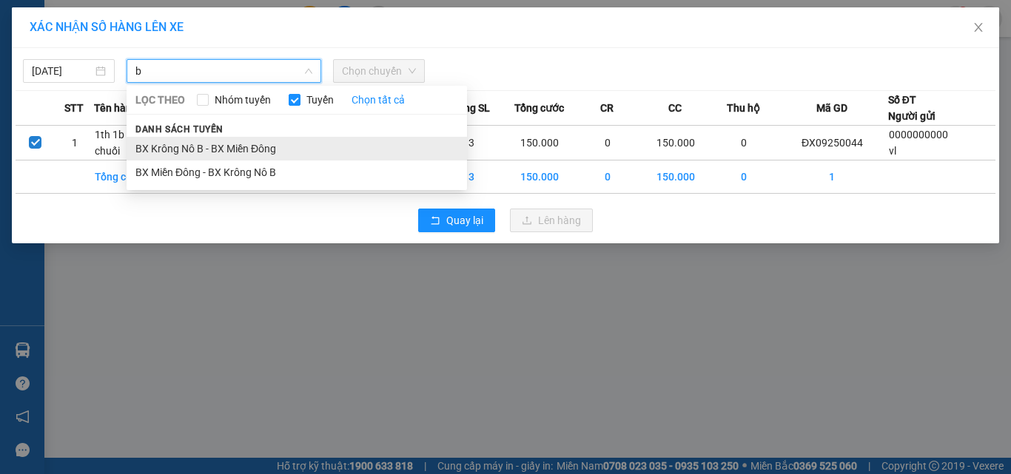
type input "b"
click at [167, 151] on li "BX Krông Nô B - BX Miền Đông" at bounding box center [297, 149] width 340 height 24
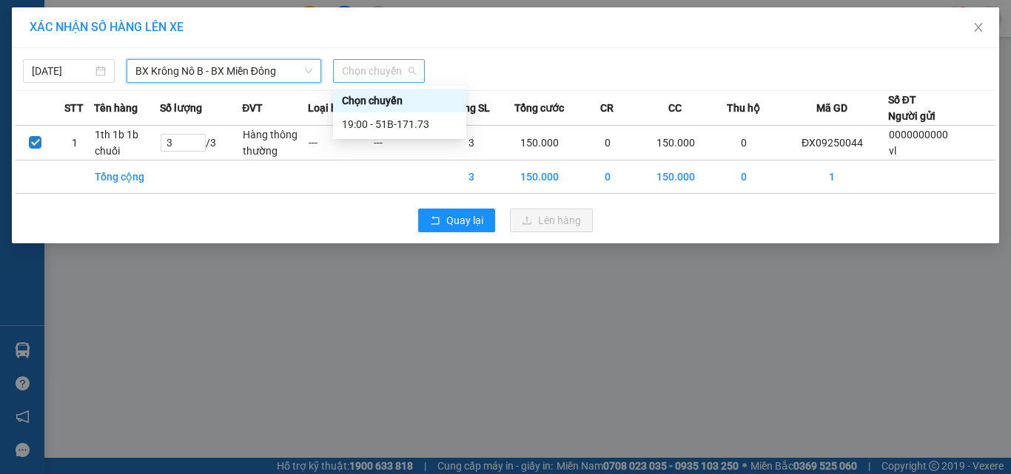
click at [366, 69] on span "Chọn chuyến" at bounding box center [379, 71] width 74 height 22
click at [385, 123] on div "19:00 - 51B-171.73" at bounding box center [399, 124] width 115 height 16
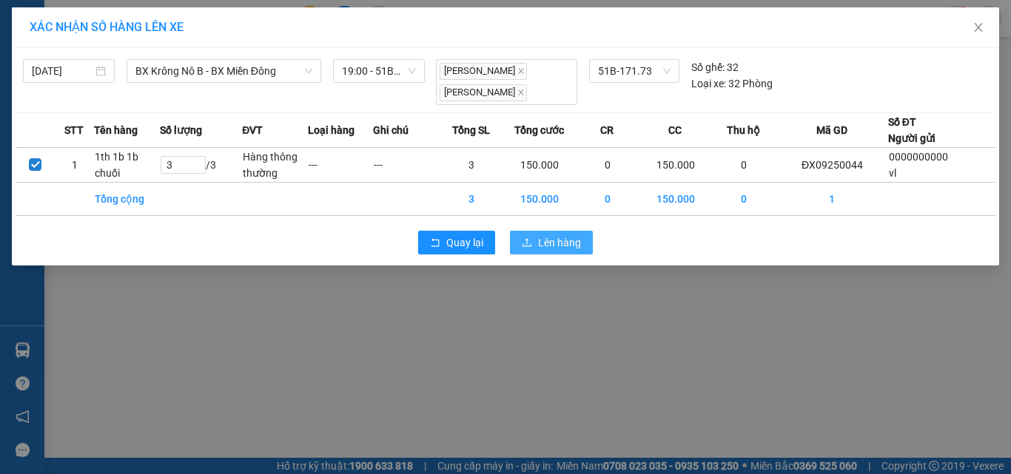
click at [559, 241] on span "Lên hàng" at bounding box center [559, 243] width 43 height 16
